Goal: Information Seeking & Learning: Learn about a topic

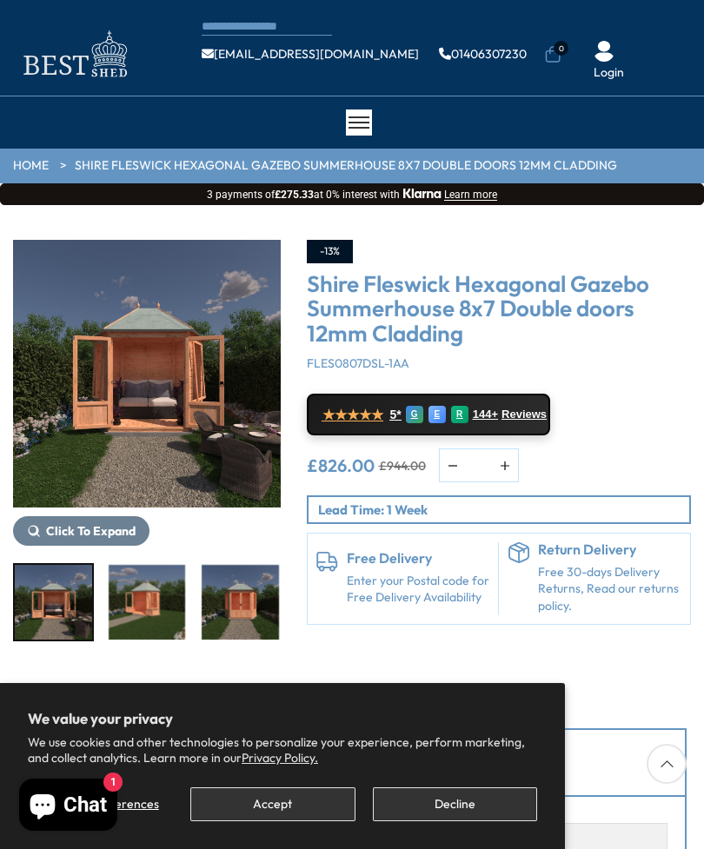
click at [277, 807] on button "Accept" at bounding box center [272, 804] width 164 height 34
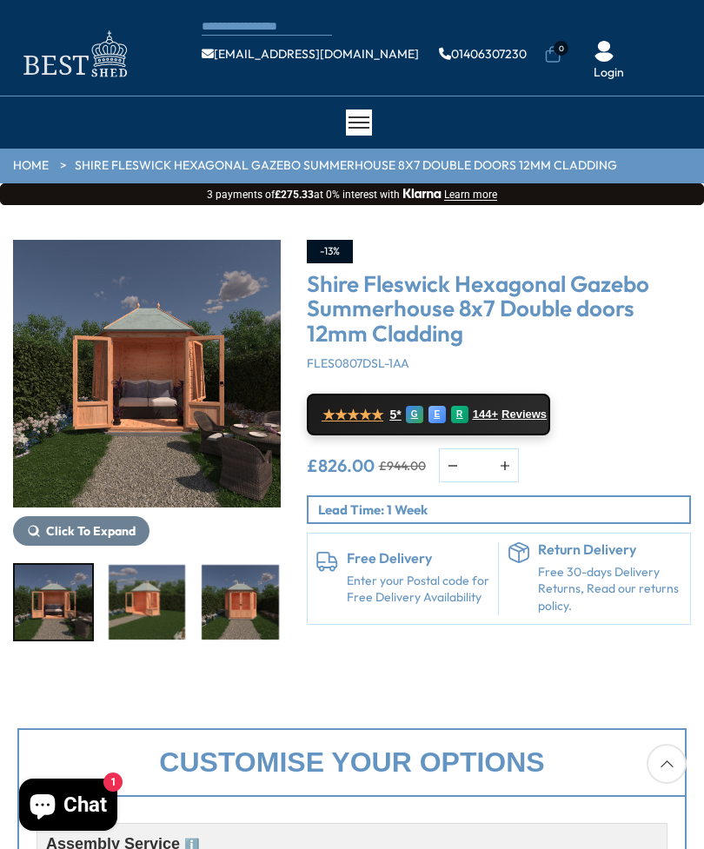
click at [109, 530] on span "Click To Expand" at bounding box center [91, 531] width 90 height 16
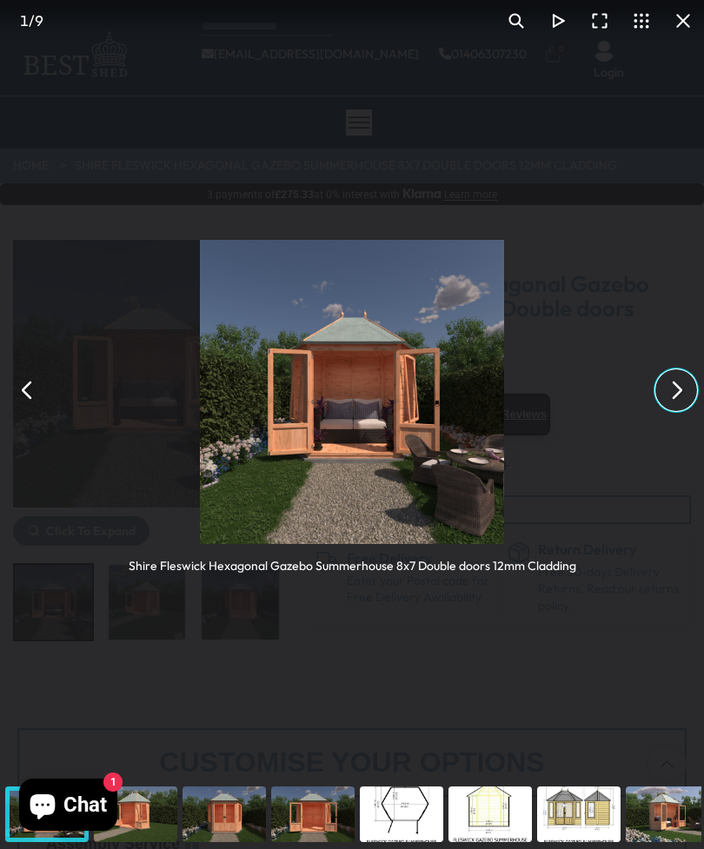
click at [677, 390] on button "You can close this modal content with the ESC key" at bounding box center [676, 390] width 42 height 42
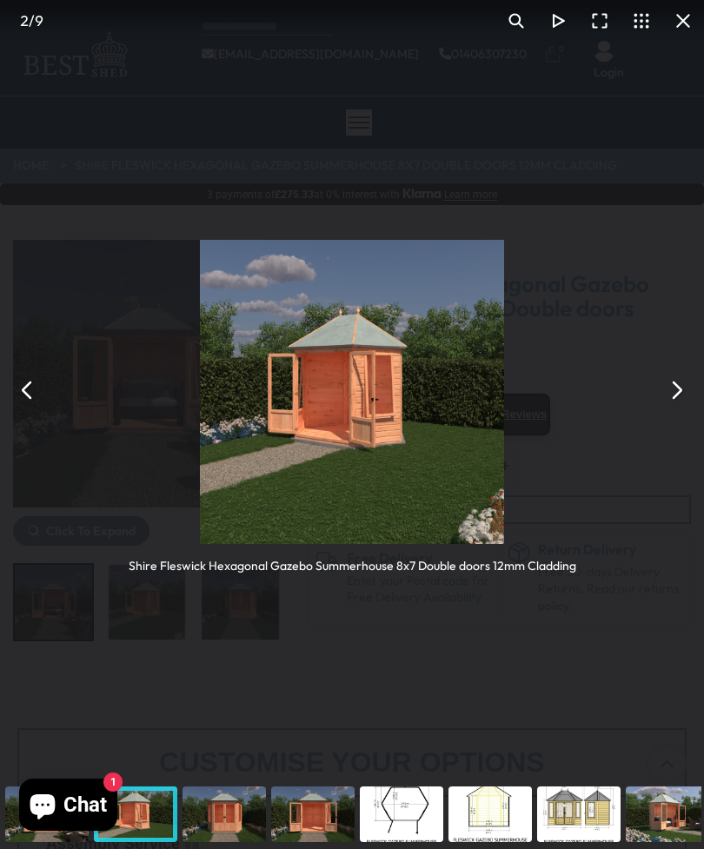
click at [663, 401] on button "You can close this modal content with the ESC key" at bounding box center [676, 390] width 42 height 42
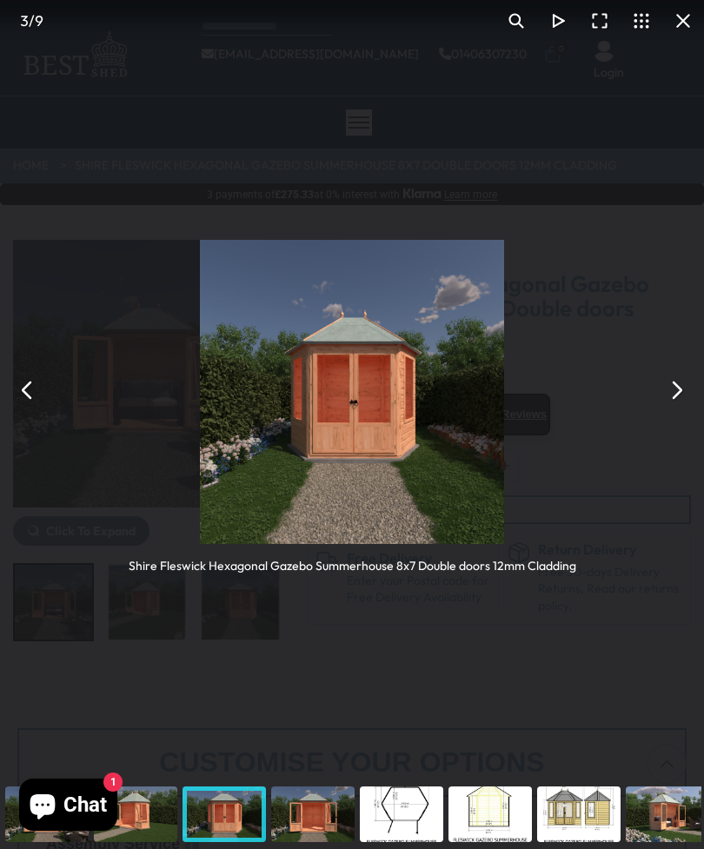
click at [672, 381] on button "You can close this modal content with the ESC key" at bounding box center [676, 390] width 42 height 42
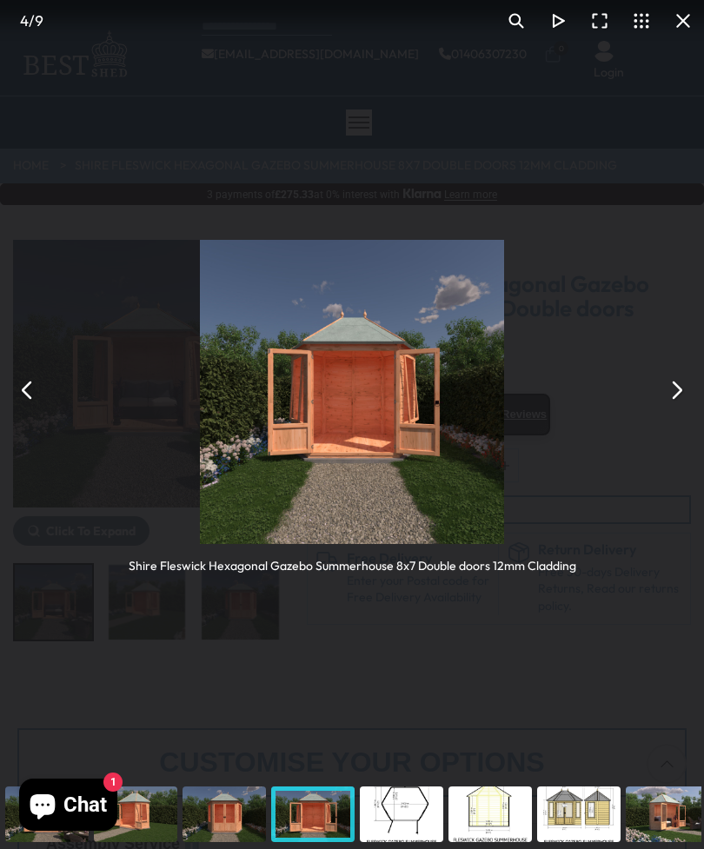
click at [665, 393] on button "You can close this modal content with the ESC key" at bounding box center [676, 390] width 42 height 42
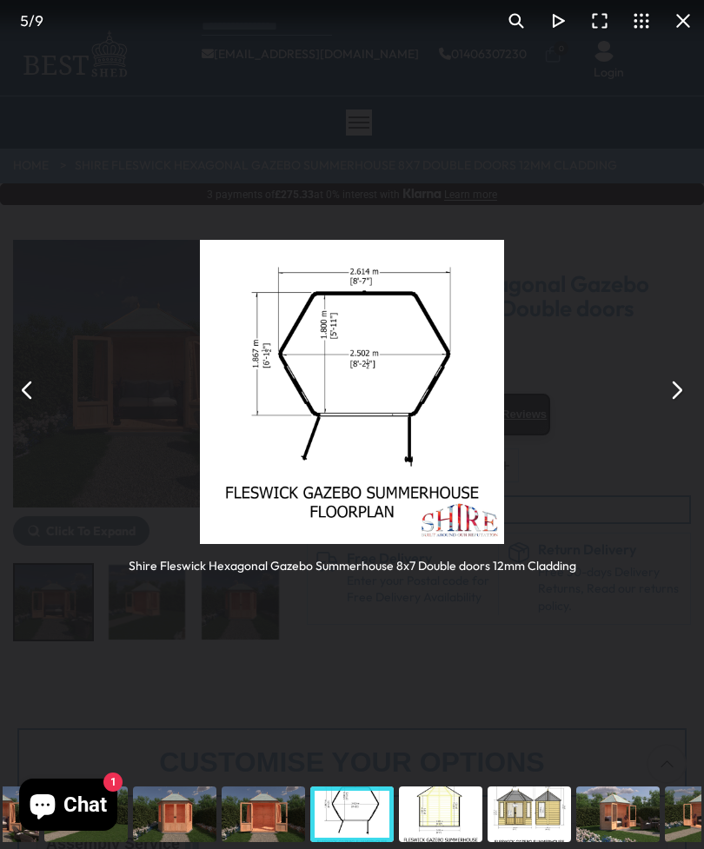
click at [676, 389] on button "You can close this modal content with the ESC key" at bounding box center [676, 390] width 42 height 42
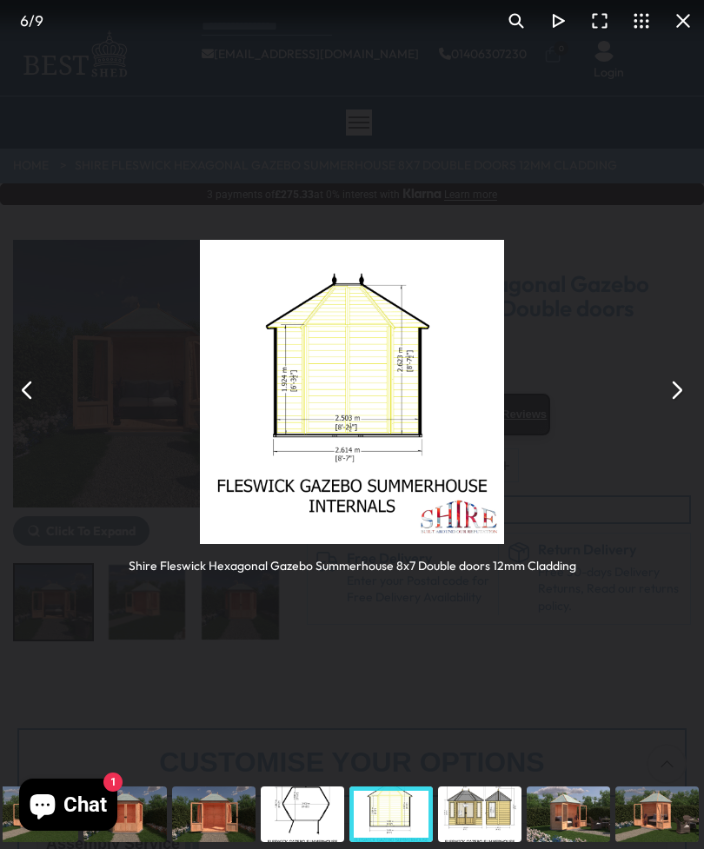
click at [661, 393] on button "You can close this modal content with the ESC key" at bounding box center [676, 390] width 42 height 42
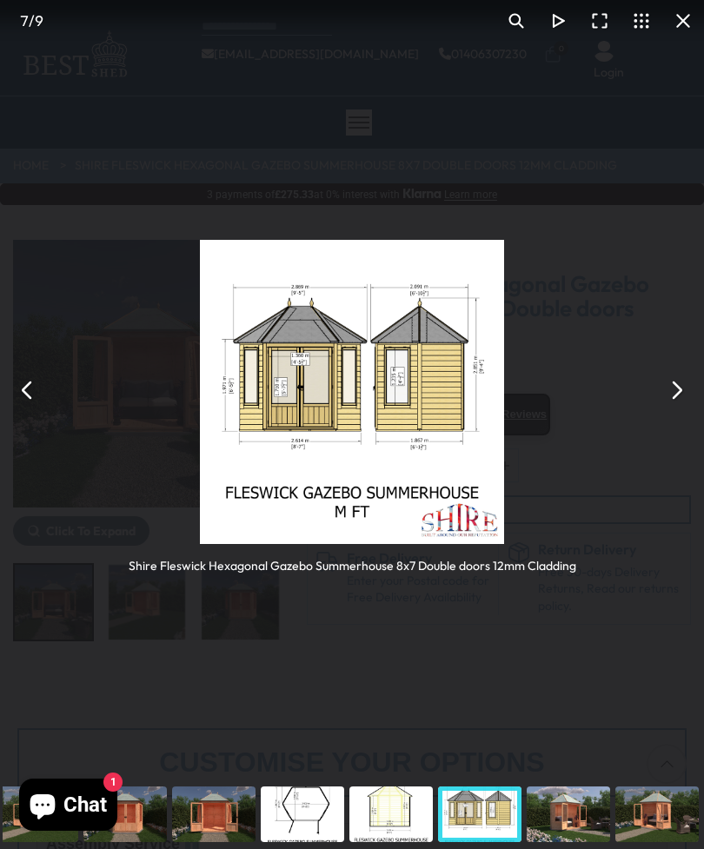
click at [663, 398] on button "You can close this modal content with the ESC key" at bounding box center [676, 390] width 42 height 42
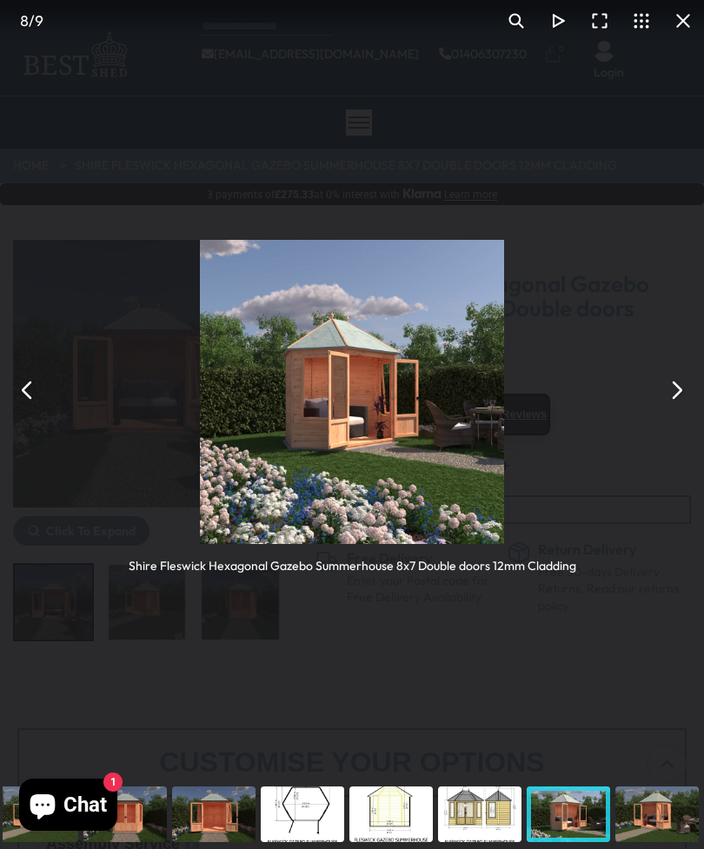
click at [684, 390] on button "You can close this modal content with the ESC key" at bounding box center [676, 390] width 42 height 42
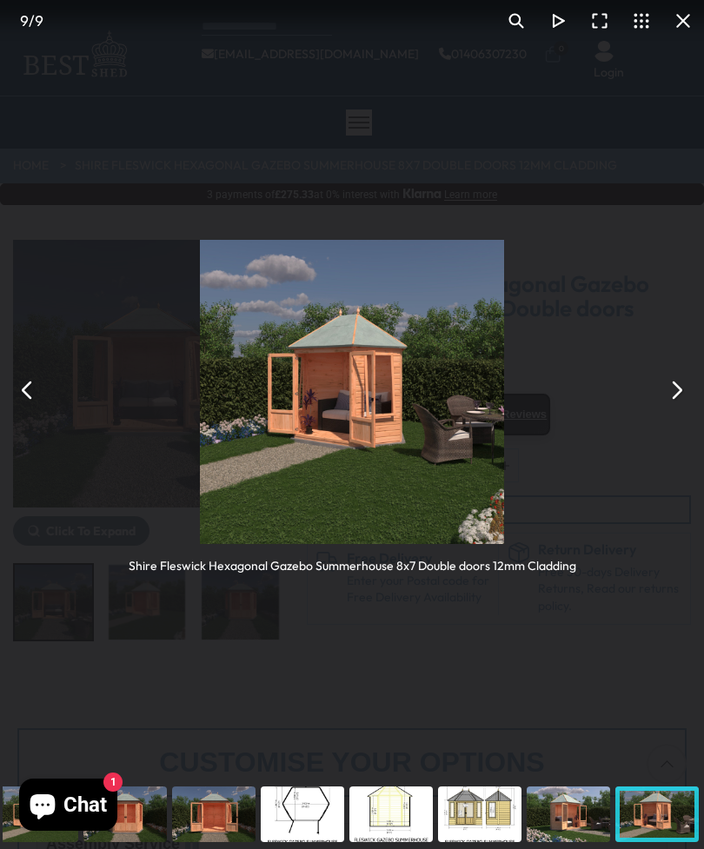
click at [678, 399] on button "You can close this modal content with the ESC key" at bounding box center [676, 390] width 42 height 42
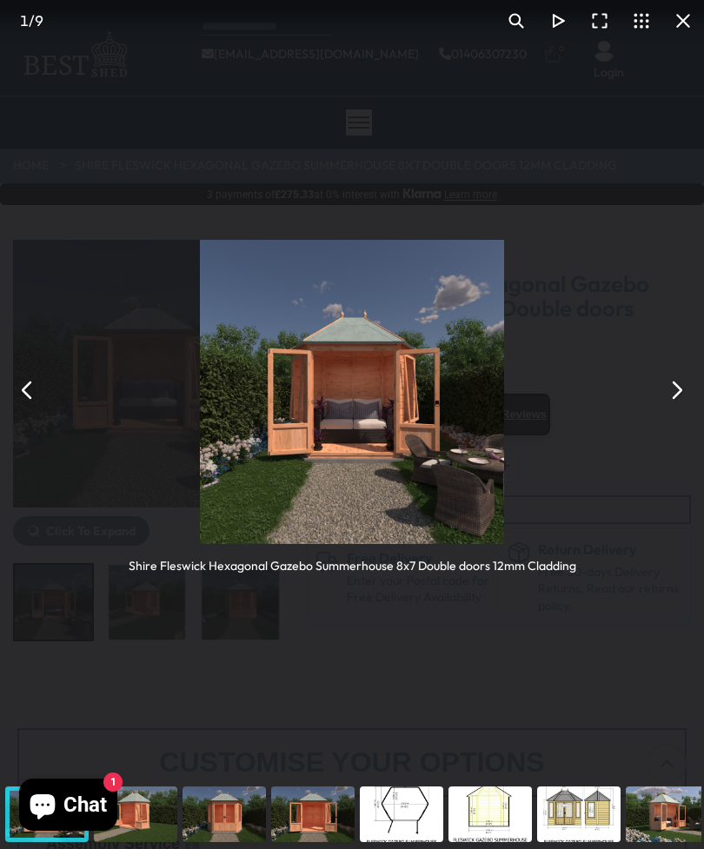
click at [676, 400] on button "You can close this modal content with the ESC key" at bounding box center [676, 390] width 42 height 42
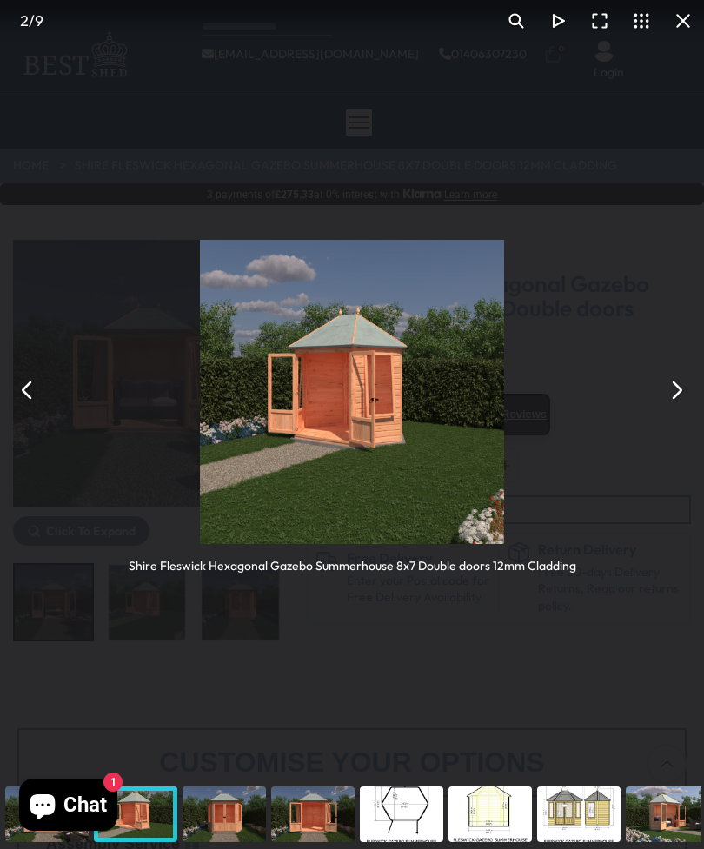
click at [686, 32] on button "You can close this modal content with the ESC key" at bounding box center [683, 21] width 42 height 42
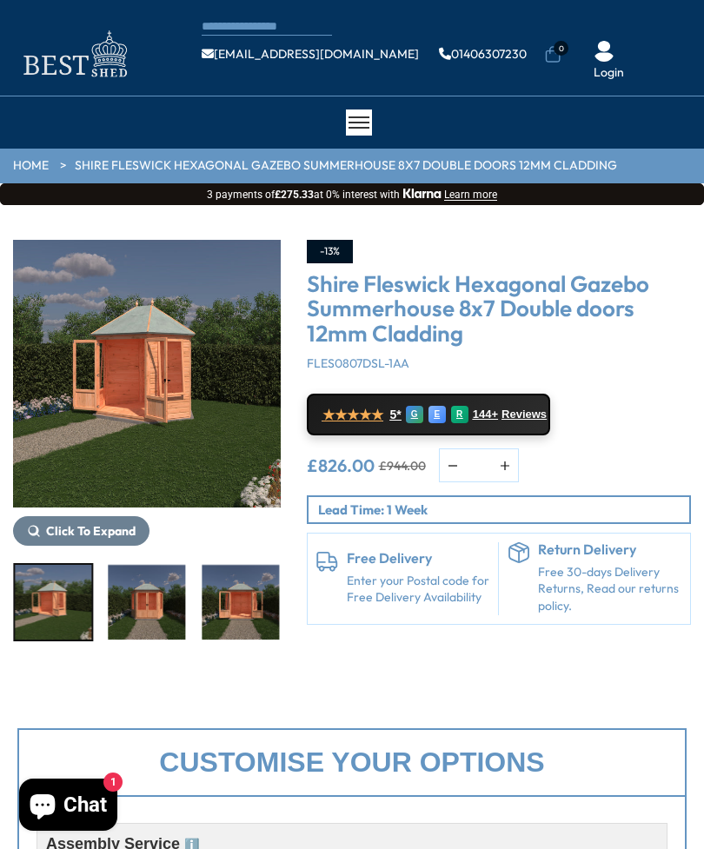
click at [36, 173] on link "HOME" at bounding box center [31, 165] width 36 height 17
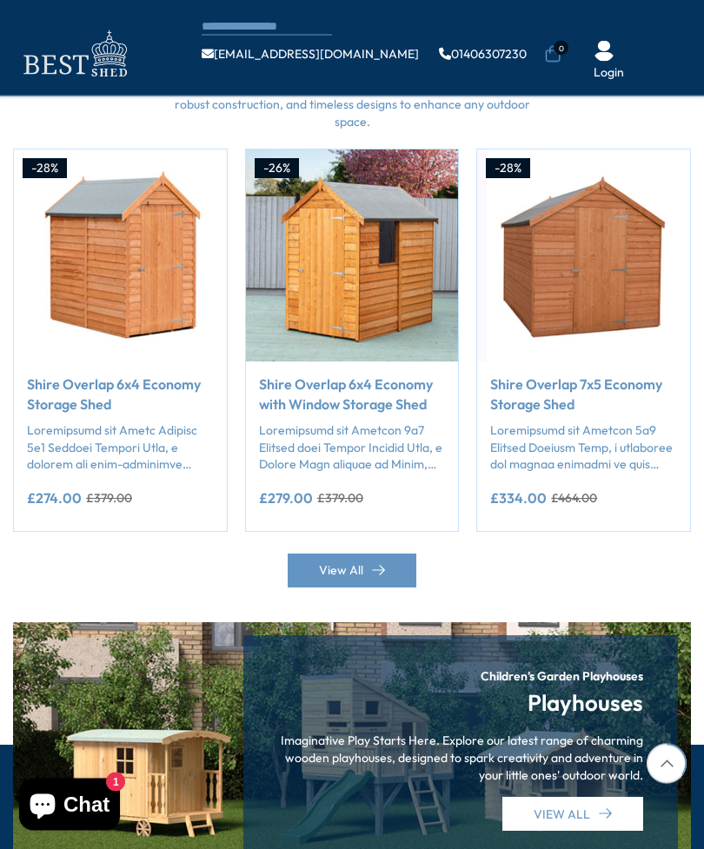
scroll to position [1367, 0]
click at [355, 554] on link "View All" at bounding box center [352, 571] width 129 height 34
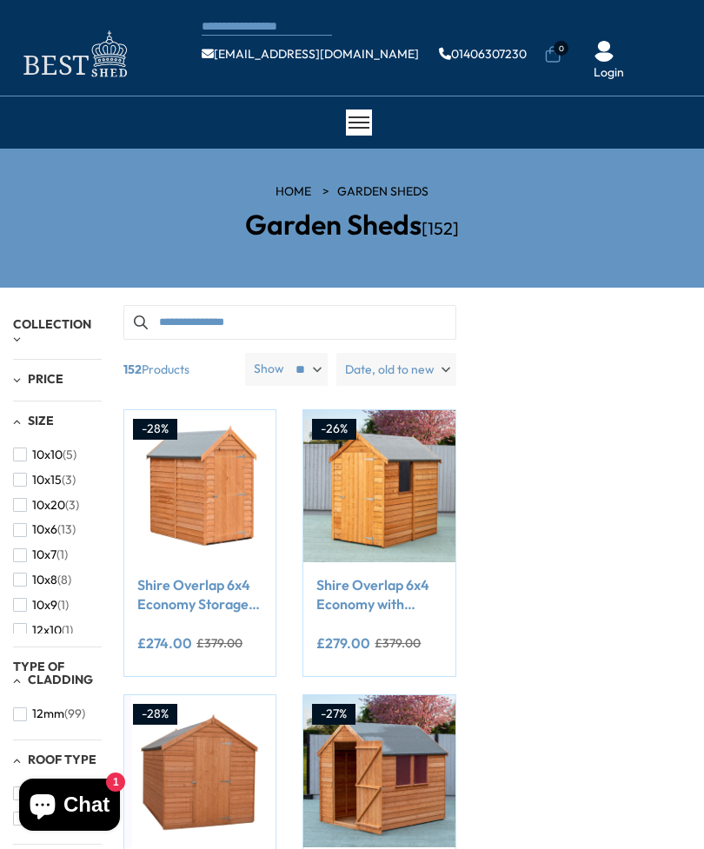
click at [27, 429] on div "10x10 (5) 10x15 (3) 10x20 (3) 10x6 (13) 10x7 (1) 10x8 (8) 10x9 (1) 12x10 (1) 12…" at bounding box center [57, 531] width 89 height 204
click at [29, 430] on div "10x10 (5) 10x15 (3) 10x20 (3) 10x6 (13) 10x7 (1) 10x8 (8) 10x9 (1) 12x10 (1) 12…" at bounding box center [57, 531] width 89 height 204
click at [30, 426] on span "Size" at bounding box center [41, 421] width 26 height 16
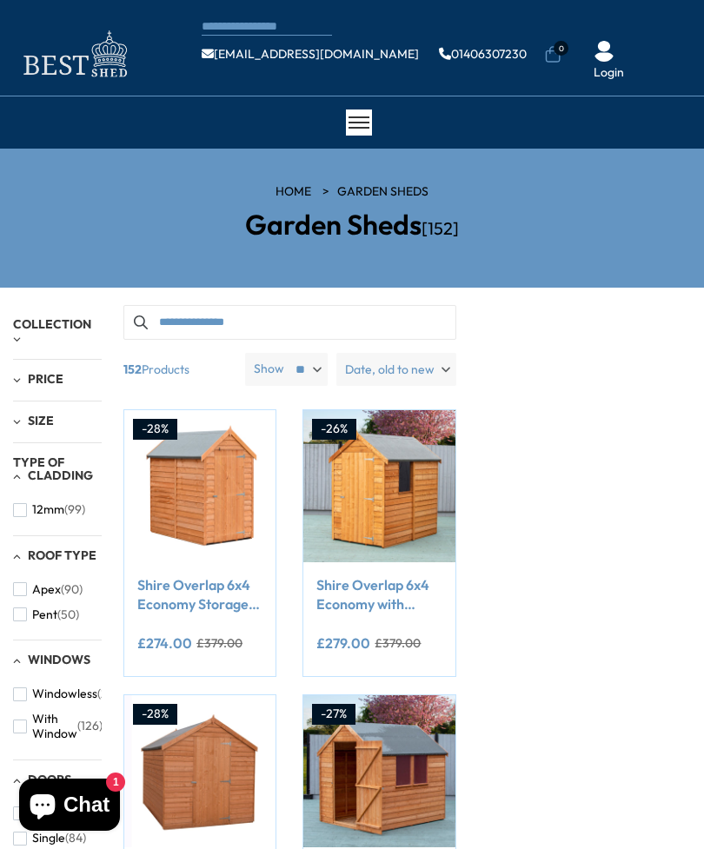
click at [30, 428] on div "Size 10x10 (5) 10x15 (3) 10x20 (3) 10x6 (13) 10x7 (1) 10x8 (8) 10x9 (1) 12x10 (…" at bounding box center [57, 422] width 89 height 42
click at [52, 430] on div "Size 10x10 (5) 10x15 (3) 10x20 (3) 10x6 (13) 10x7 (1) 10x8 (8) 10x9 (1) 12x10 (…" at bounding box center [57, 422] width 89 height 42
click at [21, 428] on div "Size 10x10 (5) 10x15 (3) 10x20 (3) 10x6 (13) 10x7 (1) 10x8 (8) 10x9 (1) 12x10 (…" at bounding box center [57, 422] width 89 height 42
click at [20, 423] on div "Size" at bounding box center [57, 421] width 89 height 15
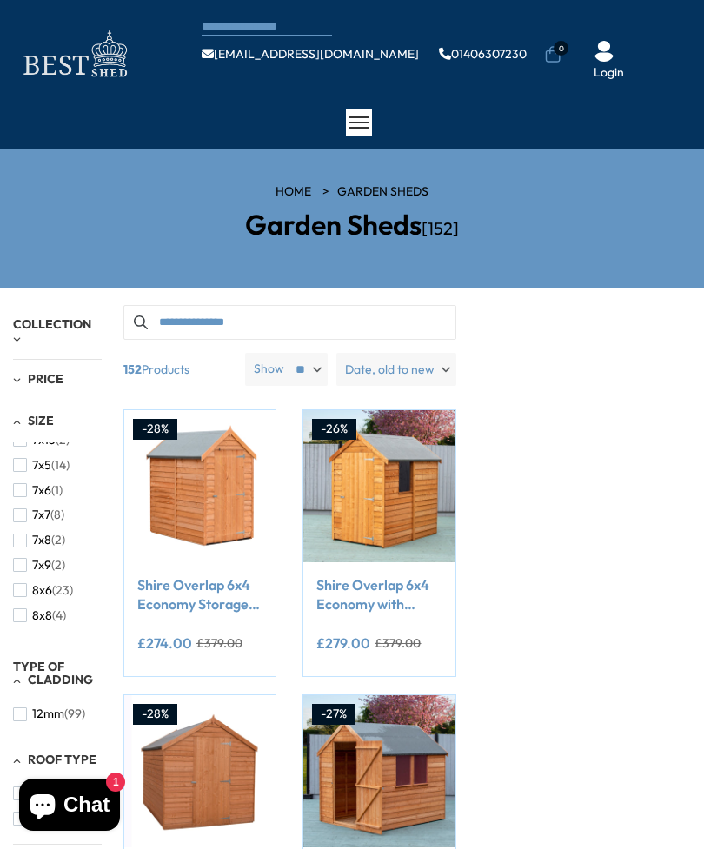
scroll to position [490, 0]
click at [27, 578] on button "8x6 (23)" at bounding box center [43, 590] width 60 height 25
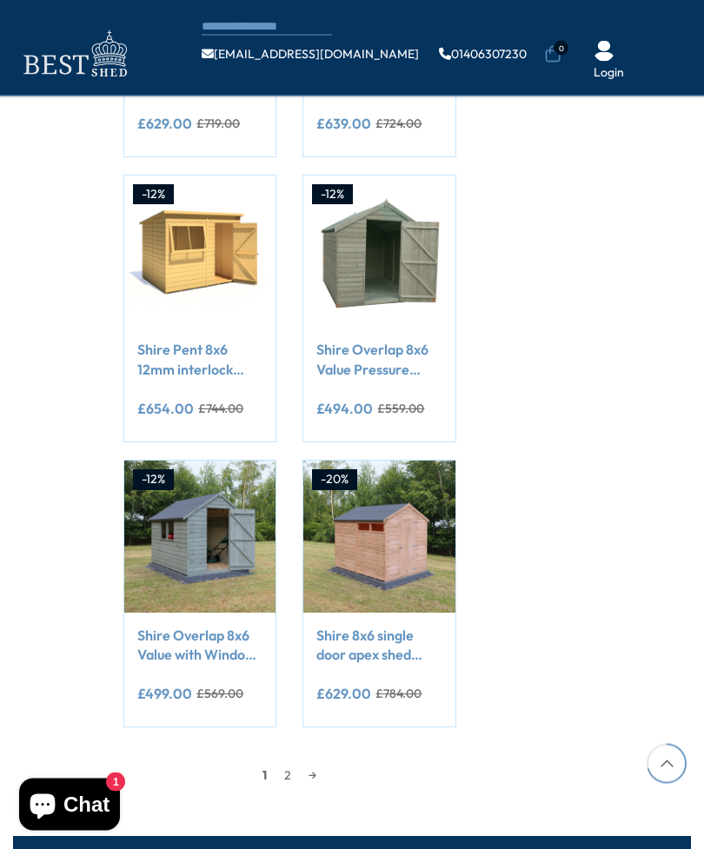
scroll to position [1286, 0]
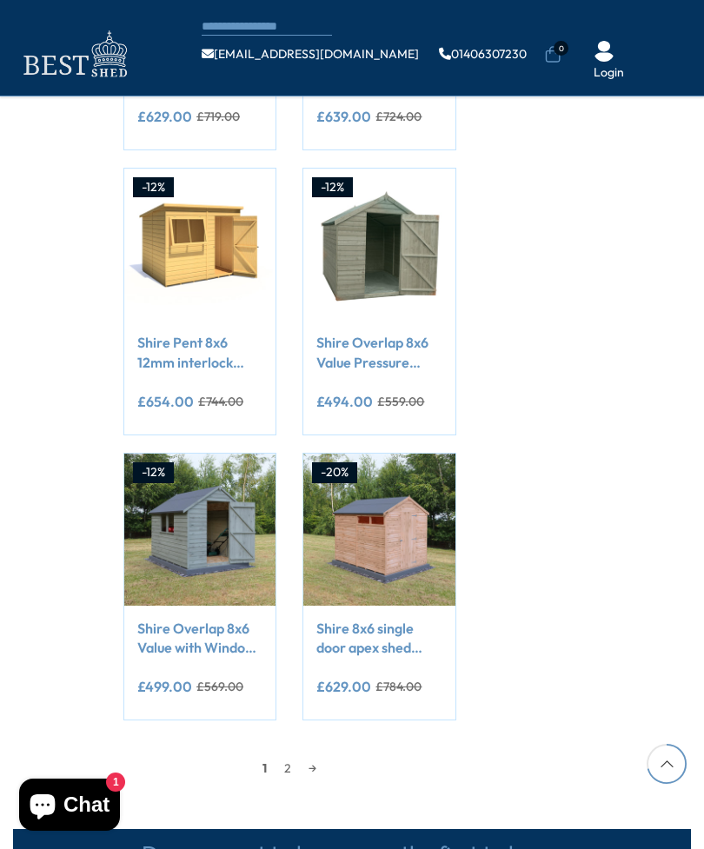
click at [293, 766] on link "2" at bounding box center [287, 768] width 24 height 26
